Goal: Transaction & Acquisition: Purchase product/service

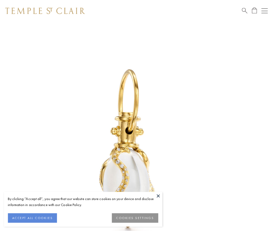
scroll to position [4, 0]
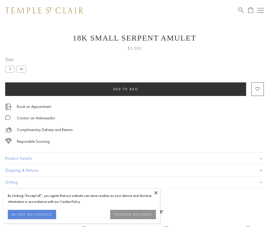
click at [126, 89] on span "Add to bag" at bounding box center [125, 89] width 25 height 4
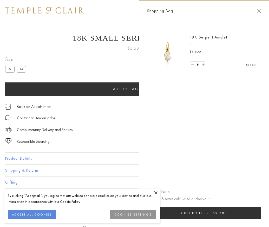
click at [226, 217] on button "Checkout $5,500" at bounding box center [204, 213] width 114 height 12
